Goal: Contribute content: Add original content to the website for others to see

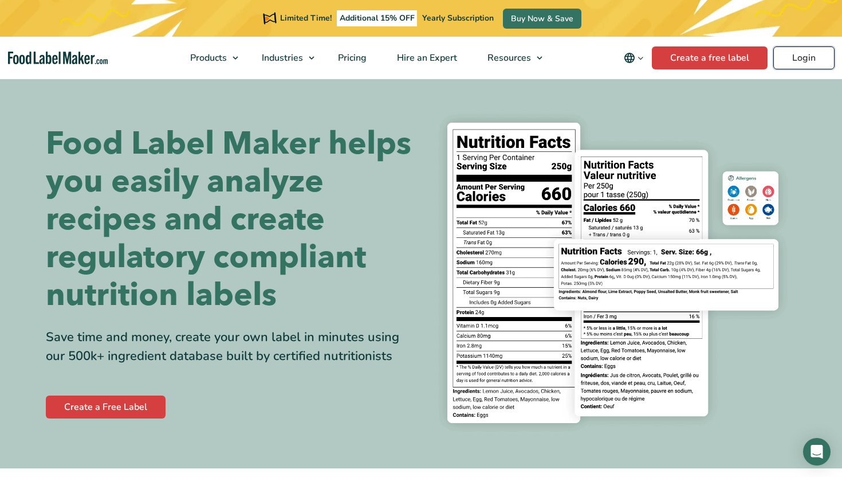
click at [800, 69] on link "Login" at bounding box center [803, 57] width 61 height 23
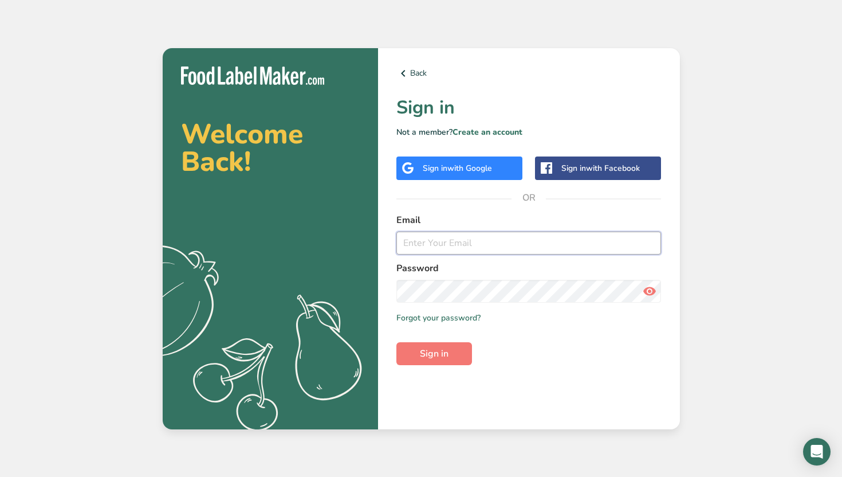
click at [432, 237] on input "email" at bounding box center [528, 242] width 265 height 23
click at [486, 237] on input "[EMAIL_ADDRESS][DOMAIN_NAME]" at bounding box center [528, 242] width 265 height 23
type input "[EMAIL_ADDRESS][DOMAIN_NAME]"
click at [648, 289] on icon at bounding box center [650, 291] width 14 height 21
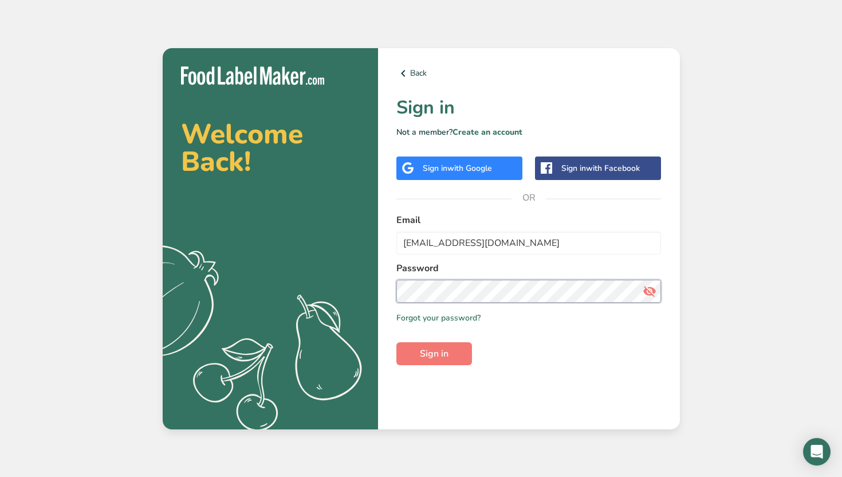
click at [396, 342] on button "Sign in" at bounding box center [434, 353] width 76 height 23
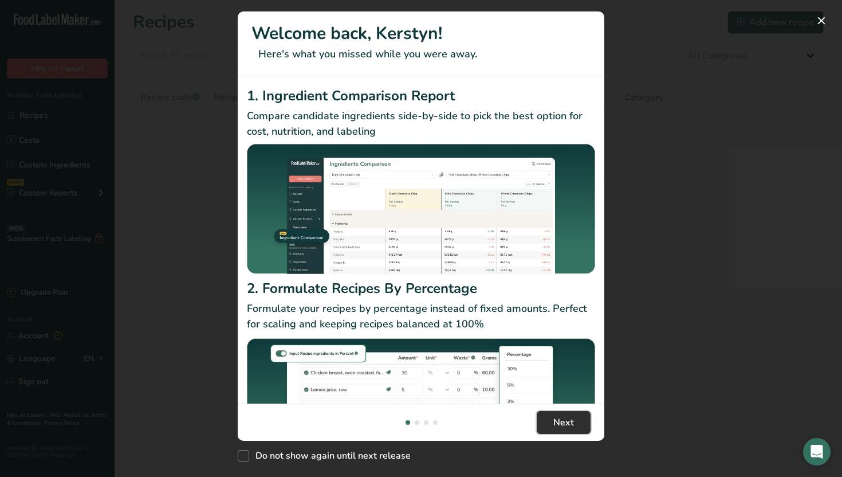
click at [566, 419] on span "Next" at bounding box center [563, 422] width 21 height 14
click at [566, 418] on span "Next" at bounding box center [563, 422] width 21 height 14
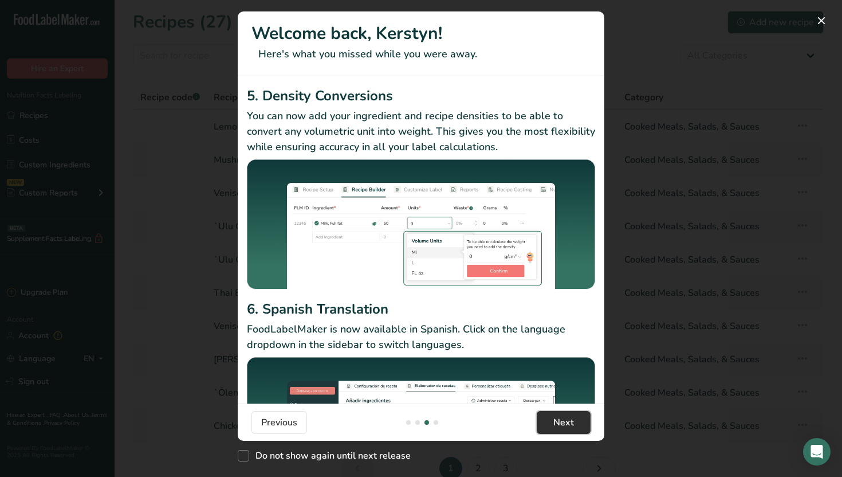
click at [566, 418] on span "Next" at bounding box center [563, 422] width 21 height 14
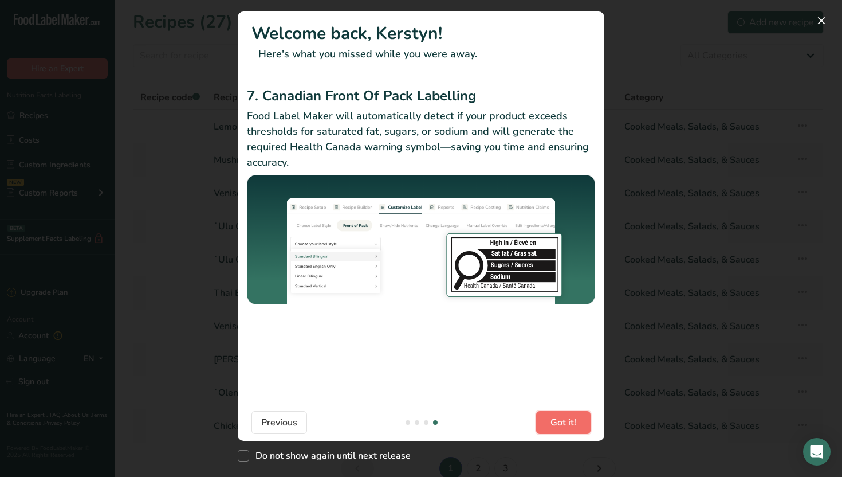
click at [567, 424] on span "Got it!" at bounding box center [563, 422] width 26 height 14
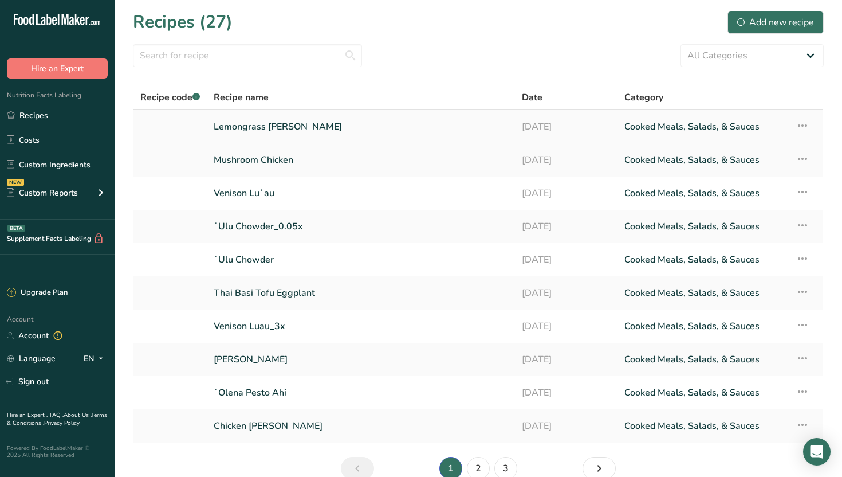
click at [283, 124] on link "Lemongrass [PERSON_NAME]" at bounding box center [361, 127] width 294 height 24
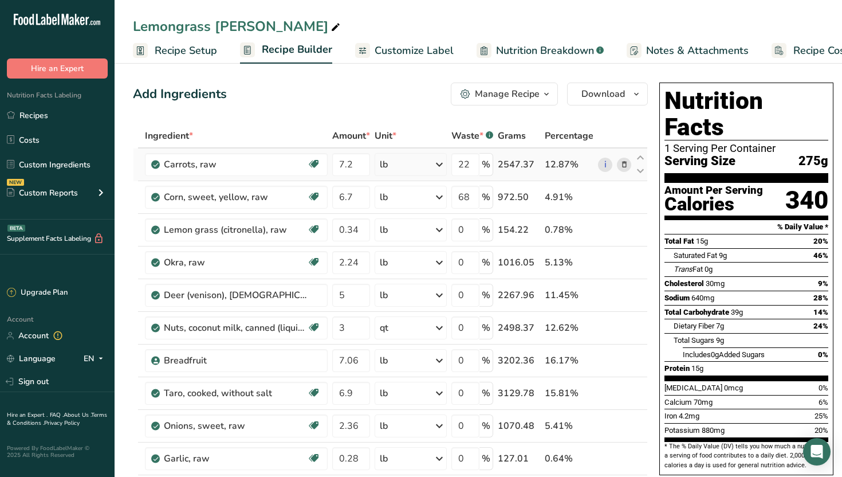
click at [436, 164] on icon at bounding box center [439, 164] width 14 height 21
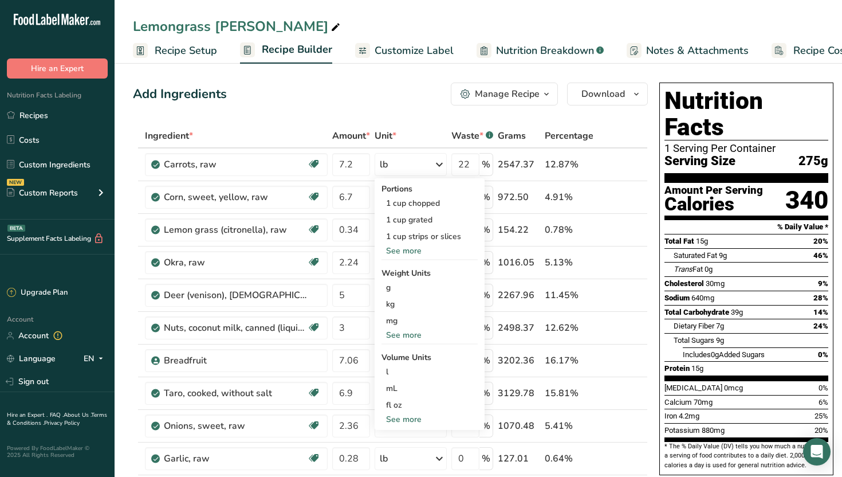
click at [387, 104] on div "Add Ingredients Manage Recipe Delete Recipe Duplicate Recipe Scale Recipe Save …" at bounding box center [390, 93] width 515 height 23
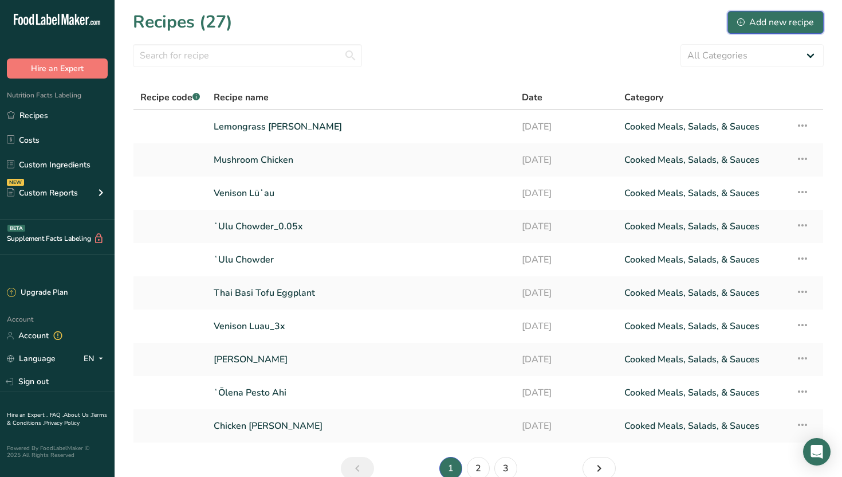
click at [765, 30] on button "Add new recipe" at bounding box center [775, 22] width 96 height 23
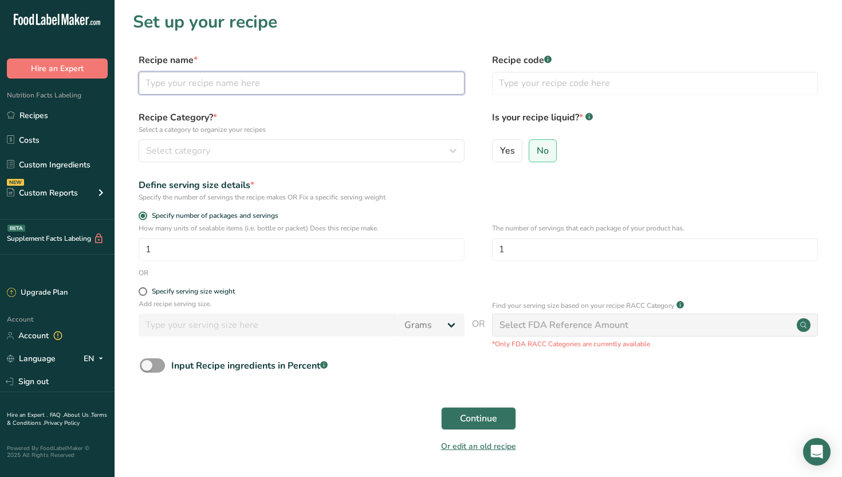
click at [233, 90] on input "text" at bounding box center [302, 83] width 326 height 23
paste input "MASAR DAAL WITH VEGETABLES"
type input "MASAR DAAL WITH VEGETABLES"
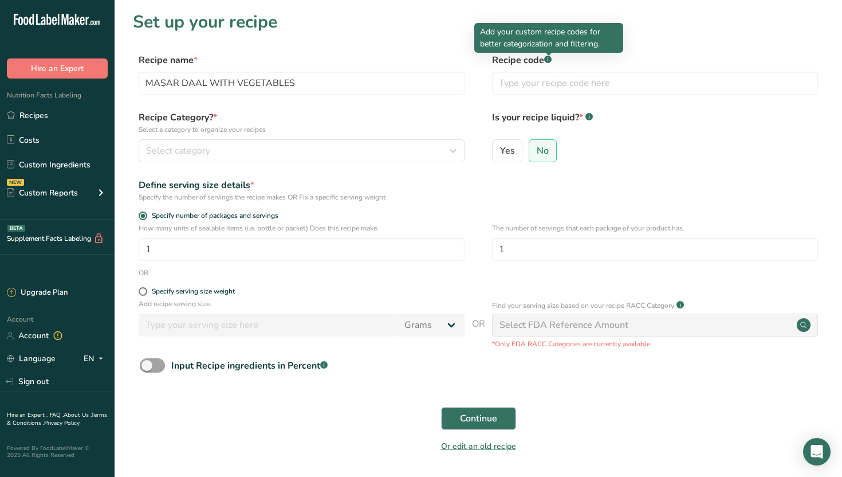
click at [550, 61] on rect at bounding box center [547, 59] width 7 height 7
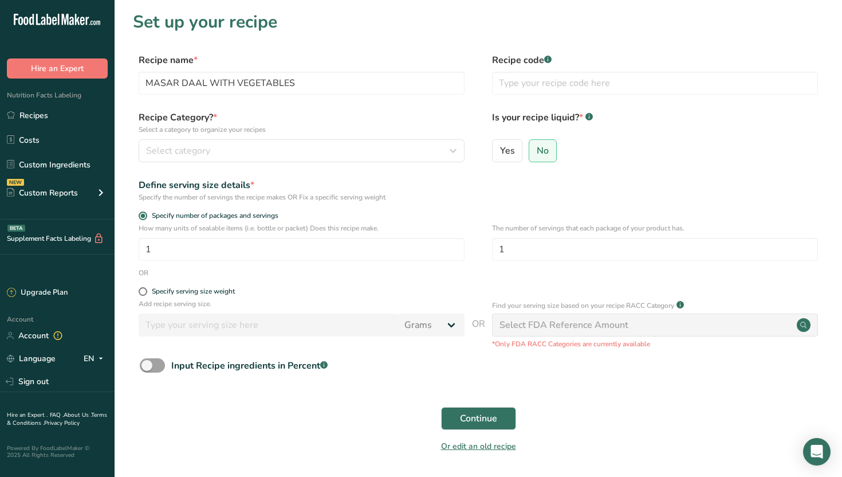
click at [550, 61] on rect at bounding box center [547, 59] width 7 height 7
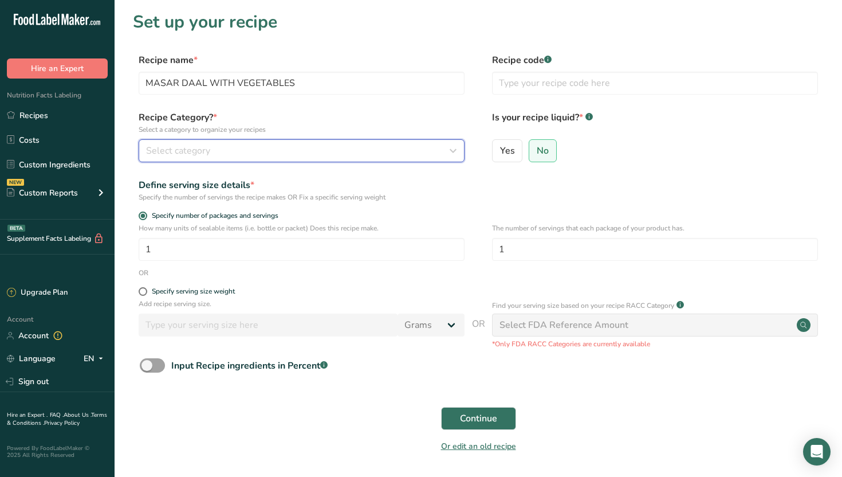
click at [275, 152] on div "Select category" at bounding box center [298, 151] width 304 height 14
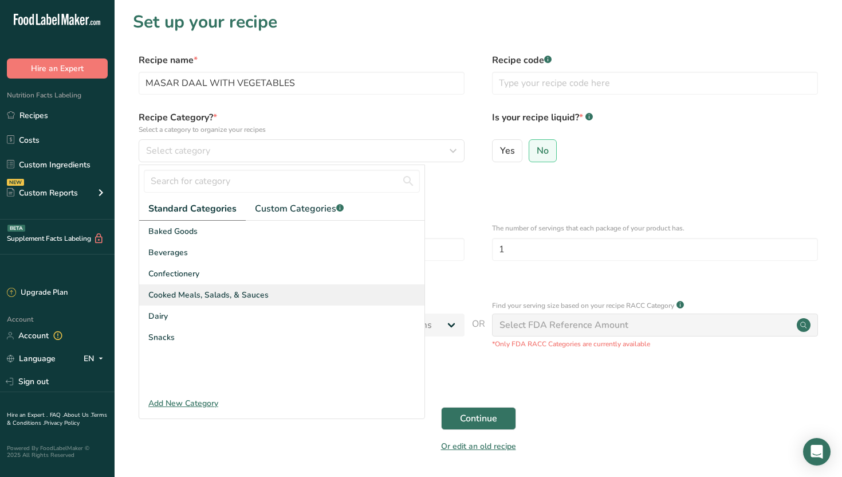
click at [188, 300] on span "Cooked Meals, Salads, & Sauces" at bounding box center [208, 295] width 120 height 12
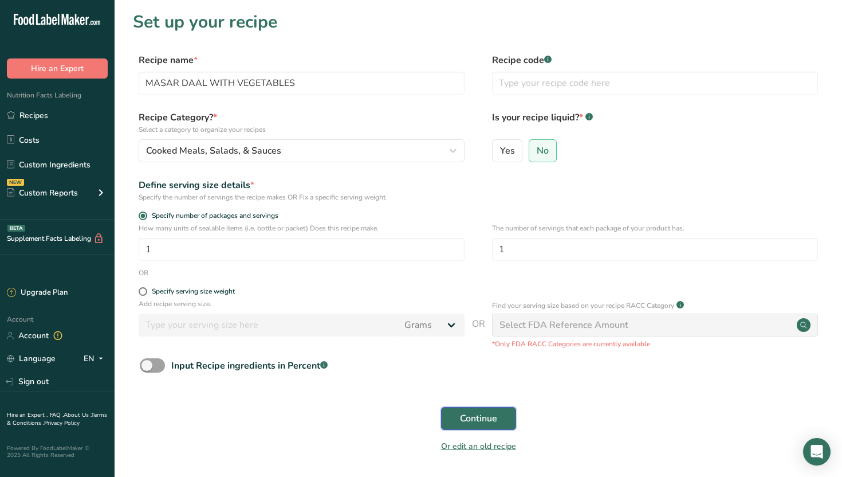
click at [487, 417] on span "Continue" at bounding box center [478, 418] width 37 height 14
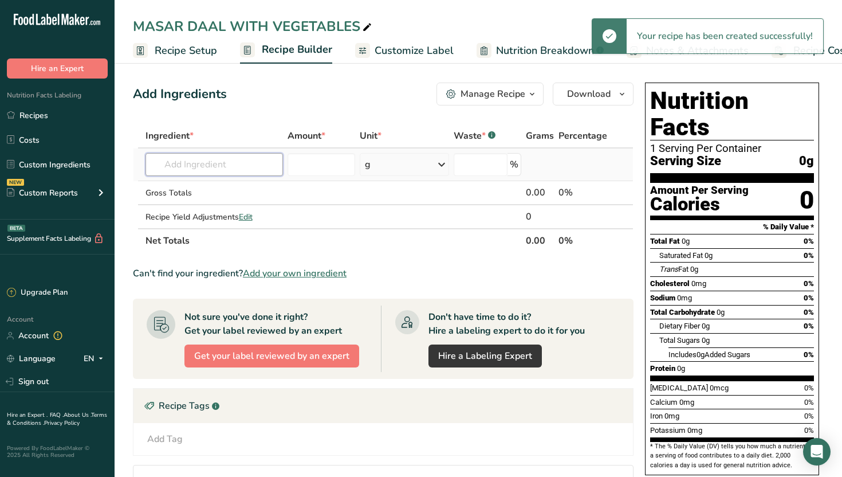
click at [234, 163] on input "text" at bounding box center [214, 164] width 138 height 23
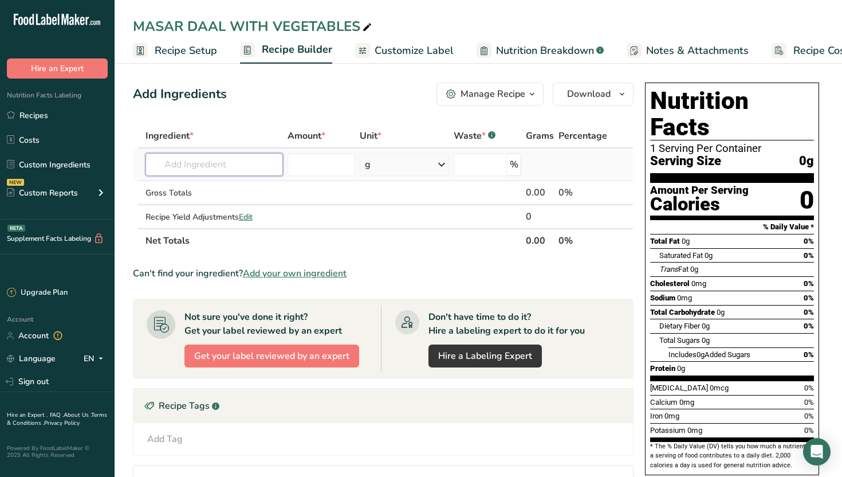
type input "D"
type input "m"
click at [222, 163] on input "daal" at bounding box center [214, 164] width 138 height 23
type input "daal"
click at [217, 198] on div "Add your own ingredient" at bounding box center [214, 206] width 138 height 19
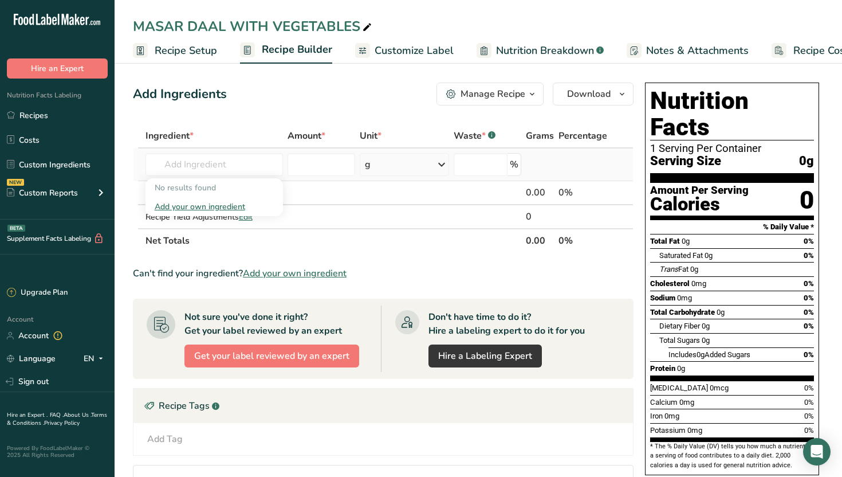
click at [215, 208] on div "Add your own ingredient" at bounding box center [215, 206] width 120 height 12
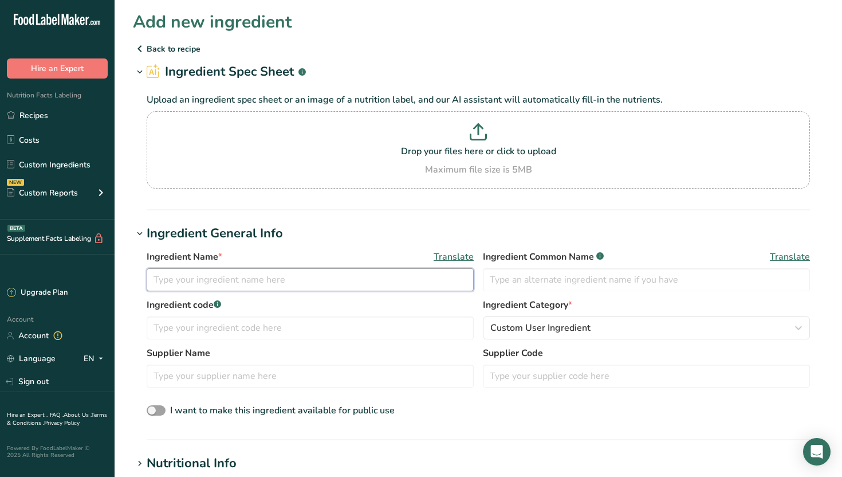
click at [275, 272] on input "text" at bounding box center [310, 279] width 327 height 23
type input "Daal"
click at [529, 277] on input "text" at bounding box center [646, 279] width 327 height 23
type input "Daal"
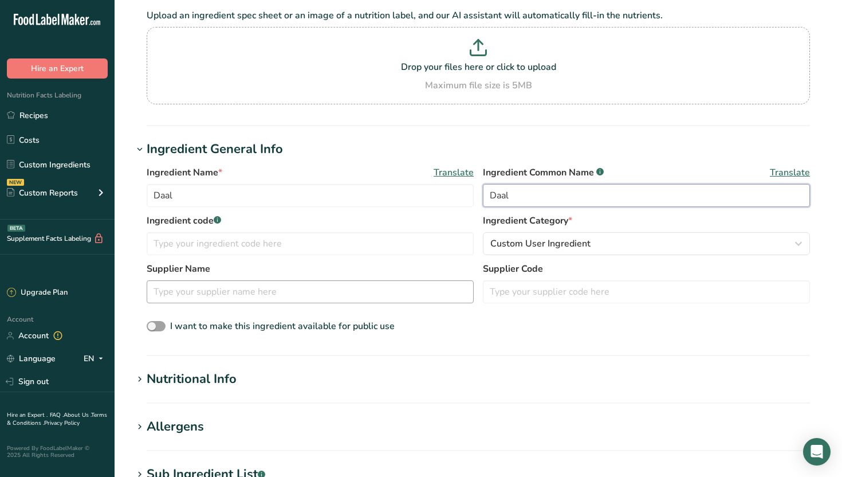
scroll to position [33, 0]
